Goal: Task Accomplishment & Management: Manage account settings

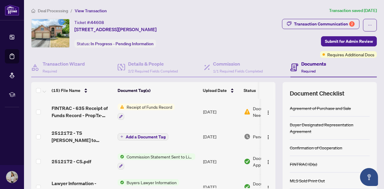
click at [159, 111] on div "Receipt of Funds Record" at bounding box center [146, 112] width 57 height 16
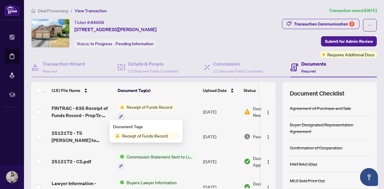
click at [154, 104] on span "Receipt of Funds Record" at bounding box center [149, 107] width 50 height 7
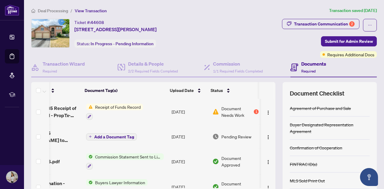
scroll to position [0, 37]
click at [221, 112] on span "Document Needs Work" at bounding box center [236, 111] width 31 height 13
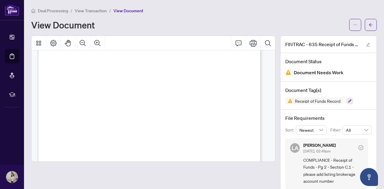
scroll to position [11, 0]
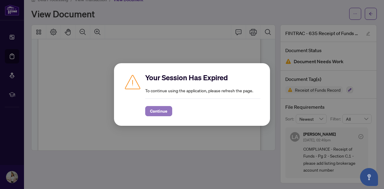
click at [164, 112] on span "Continue" at bounding box center [158, 111] width 17 height 10
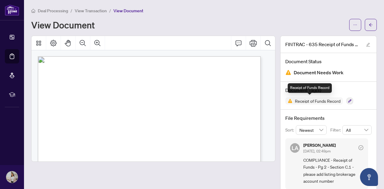
click at [301, 102] on span "Receipt of Funds Record" at bounding box center [317, 101] width 50 height 4
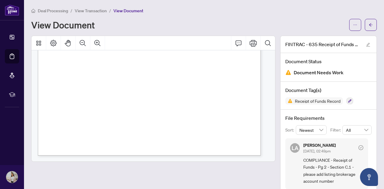
scroll to position [1080, 0]
click at [353, 23] on icon "ellipsis" at bounding box center [355, 25] width 4 height 4
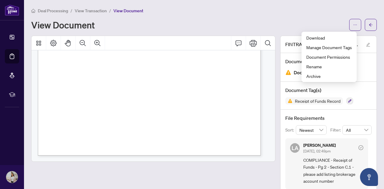
click at [141, 23] on div "View Document" at bounding box center [188, 25] width 314 height 10
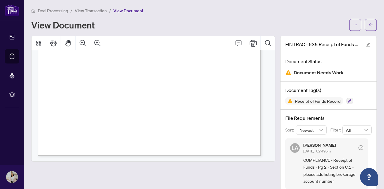
click at [126, 10] on span "View Document" at bounding box center [128, 10] width 30 height 5
click at [101, 10] on span "View Transaction" at bounding box center [91, 10] width 32 height 5
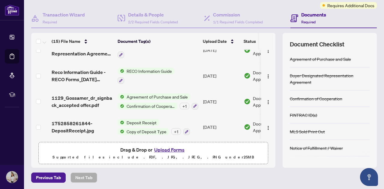
scroll to position [60, 0]
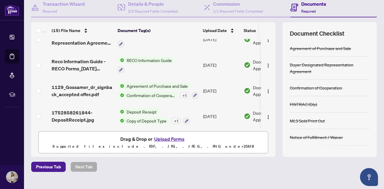
click at [169, 138] on button "Upload Forms" at bounding box center [169, 139] width 34 height 8
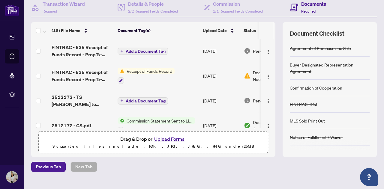
scroll to position [30, 0]
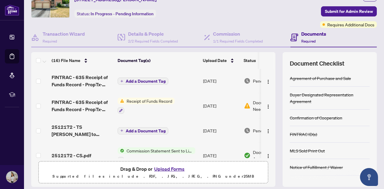
click at [159, 82] on span "Add a Document Tag" at bounding box center [146, 81] width 40 height 4
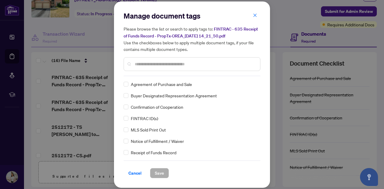
click at [163, 66] on input "text" at bounding box center [195, 64] width 121 height 7
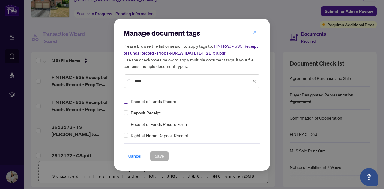
type input "****"
click at [155, 157] on span "Save" at bounding box center [159, 156] width 9 height 10
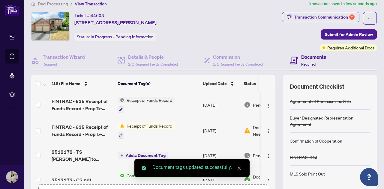
scroll to position [0, 0]
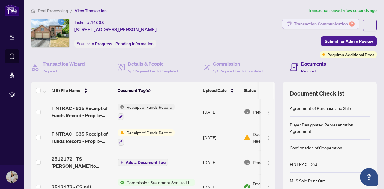
click at [326, 25] on div "Transaction Communication 2" at bounding box center [324, 24] width 61 height 10
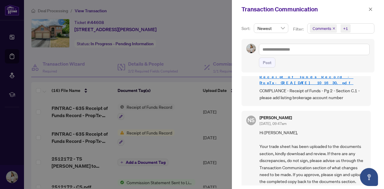
scroll to position [60, 0]
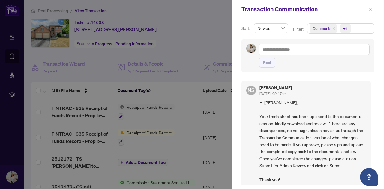
click at [369, 10] on icon "close" at bounding box center [370, 9] width 4 height 4
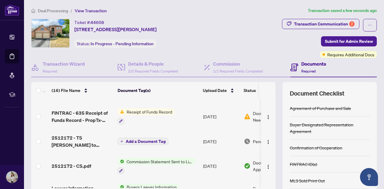
scroll to position [30, 0]
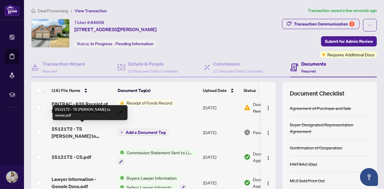
click at [91, 125] on span "2512172 - TS [PERSON_NAME] to review.pdf" at bounding box center [82, 132] width 61 height 14
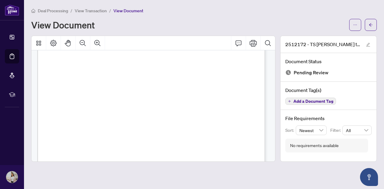
scroll to position [180, 0]
click at [356, 27] on icon "ellipsis" at bounding box center [355, 25] width 4 height 4
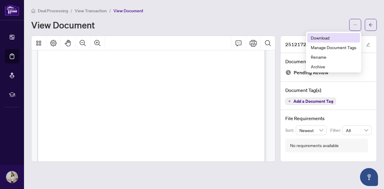
click at [326, 37] on span "Download" at bounding box center [334, 37] width 46 height 7
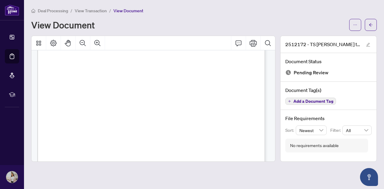
click at [312, 28] on div "View Document" at bounding box center [188, 25] width 314 height 10
click at [369, 27] on span "button" at bounding box center [371, 25] width 4 height 10
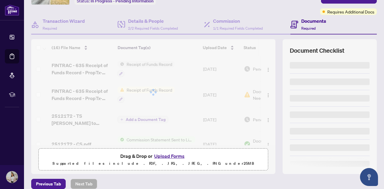
scroll to position [70, 0]
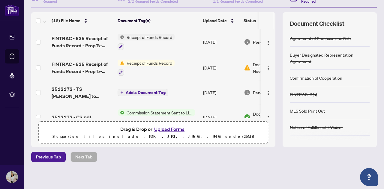
click at [159, 127] on button "Upload Forms" at bounding box center [169, 129] width 34 height 8
click at [174, 129] on button "Upload Forms" at bounding box center [169, 129] width 34 height 8
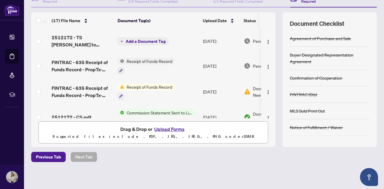
scroll to position [0, 0]
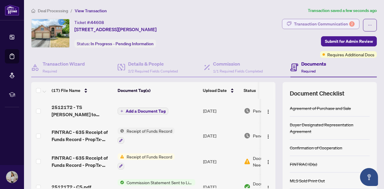
click at [302, 19] on div "Transaction Communication 2" at bounding box center [324, 24] width 61 height 10
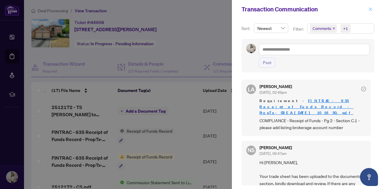
click at [369, 9] on icon "close" at bounding box center [370, 9] width 4 height 4
